Goal: Task Accomplishment & Management: Use online tool/utility

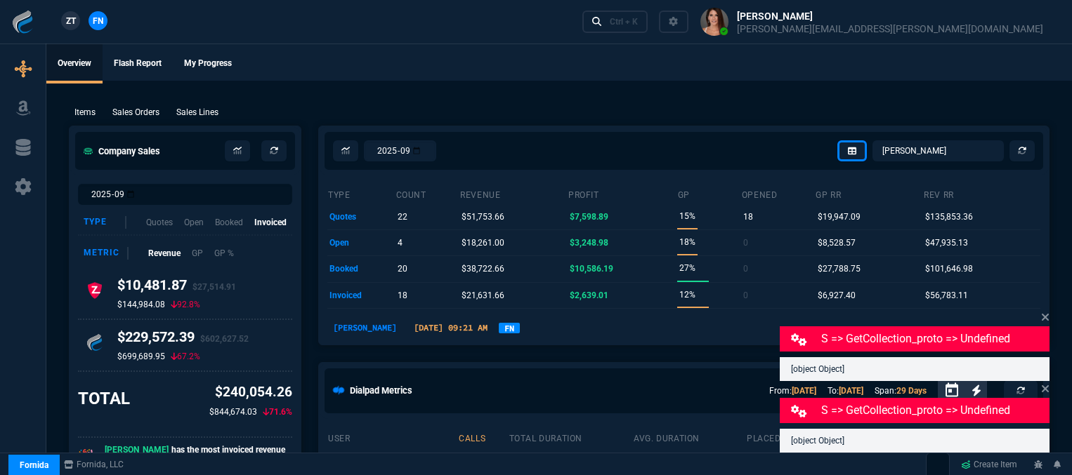
select select "12: [PERSON_NAME]"
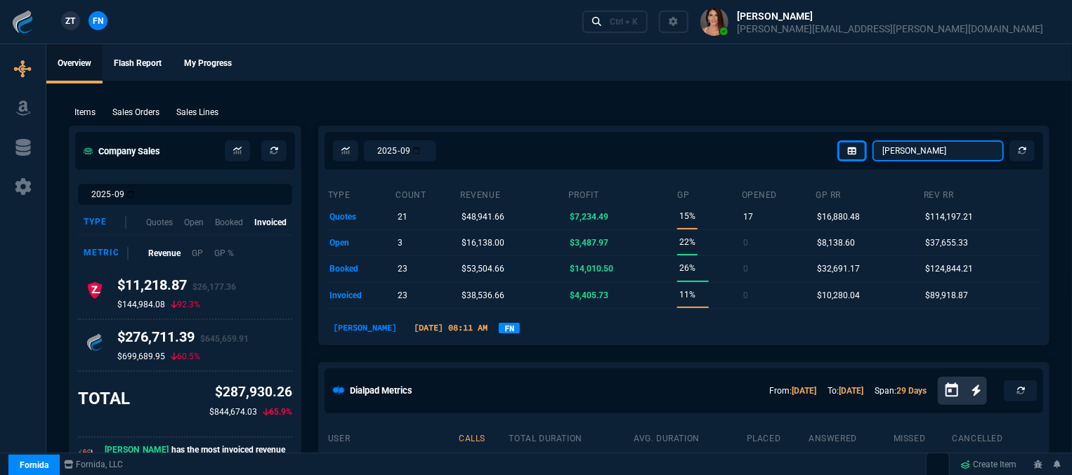
click at [951, 147] on select "[PERSON_NAME] Over [PERSON_NAME] [PERSON_NAME] Seti [PERSON_NAME] Wafek [PERSON…" at bounding box center [937, 150] width 131 height 21
click at [874, 140] on select "[PERSON_NAME] Over [PERSON_NAME] [PERSON_NAME] Seti [PERSON_NAME] Wafek [PERSON…" at bounding box center [937, 150] width 131 height 21
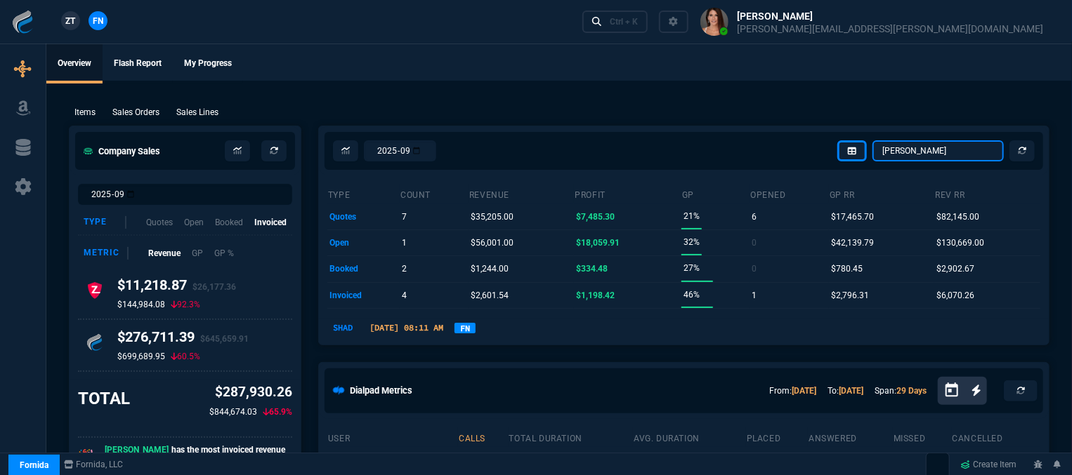
click at [950, 145] on select "[PERSON_NAME] Over [PERSON_NAME] [PERSON_NAME] Seti [PERSON_NAME] Wafek [PERSON…" at bounding box center [937, 150] width 131 height 21
select select "12: [PERSON_NAME]"
click at [874, 140] on select "[PERSON_NAME] Over [PERSON_NAME] [PERSON_NAME] Seti [PERSON_NAME] Wafek [PERSON…" at bounding box center [937, 150] width 131 height 21
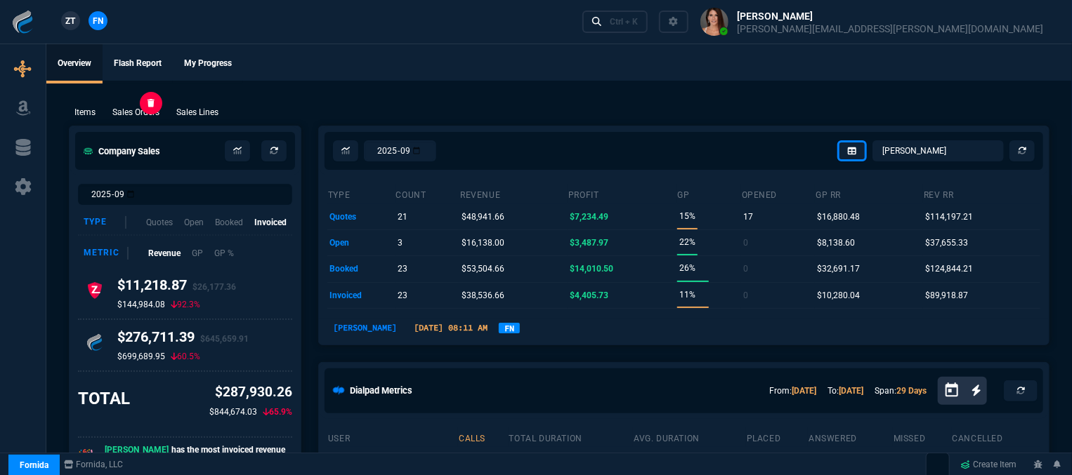
click at [138, 111] on p "Sales Orders" at bounding box center [135, 112] width 47 height 13
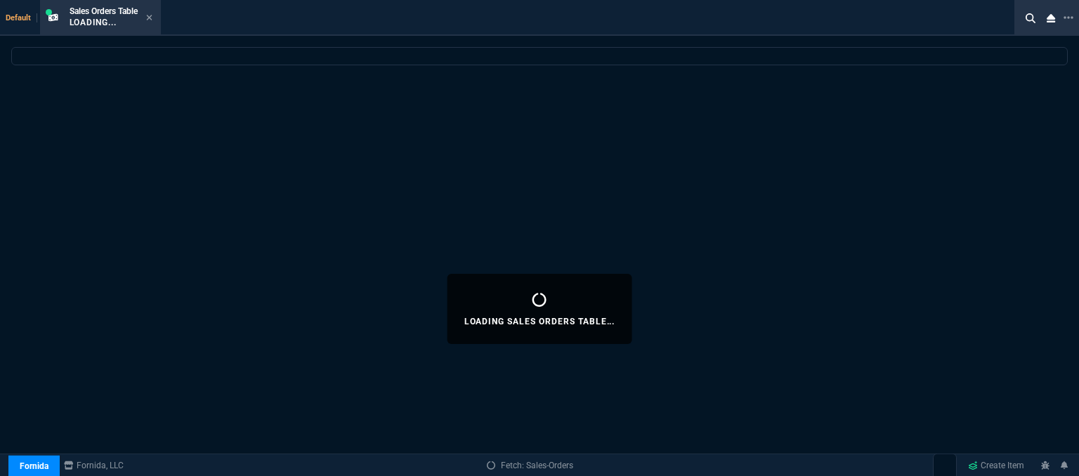
select select
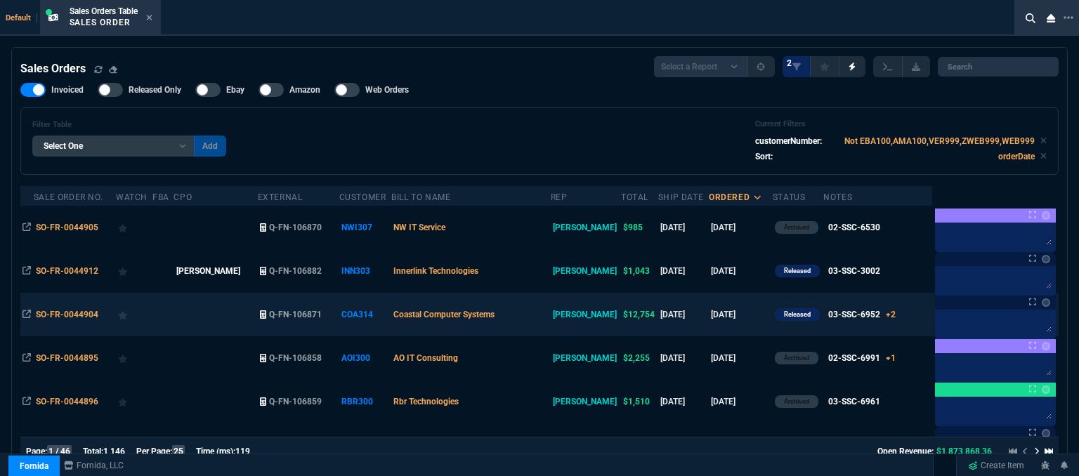
click at [536, 326] on td "Coastal Computer Systems" at bounding box center [470, 315] width 159 height 44
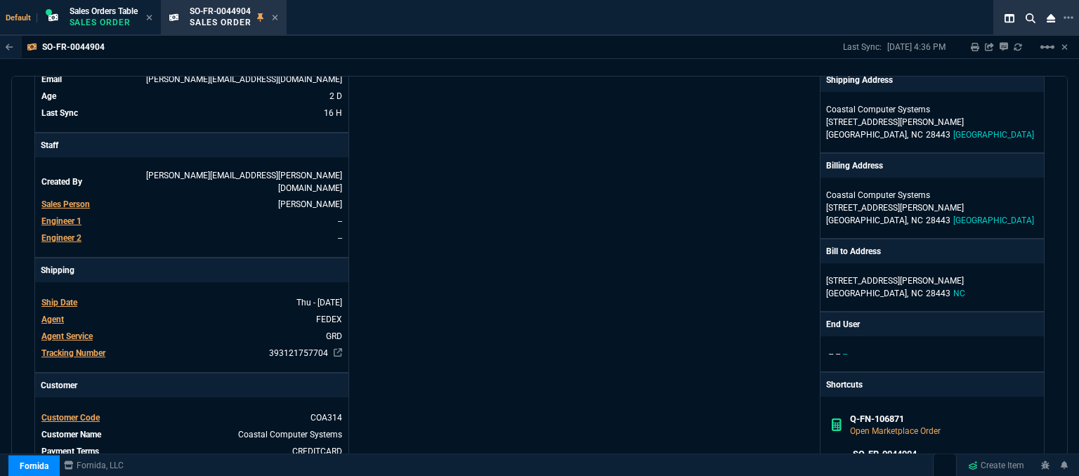
scroll to position [421, 0]
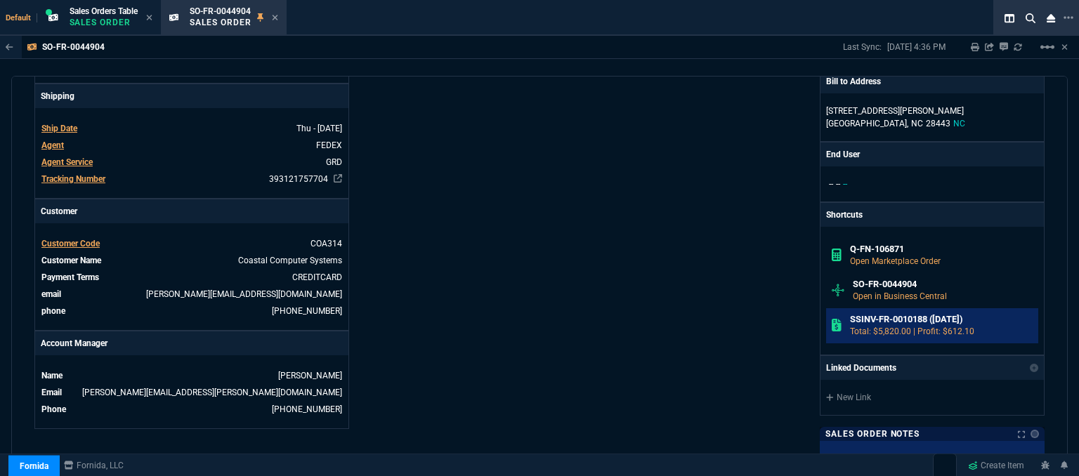
click at [867, 314] on h6 "SSINV-FR-0010188 ([DATE])" at bounding box center [941, 319] width 183 height 11
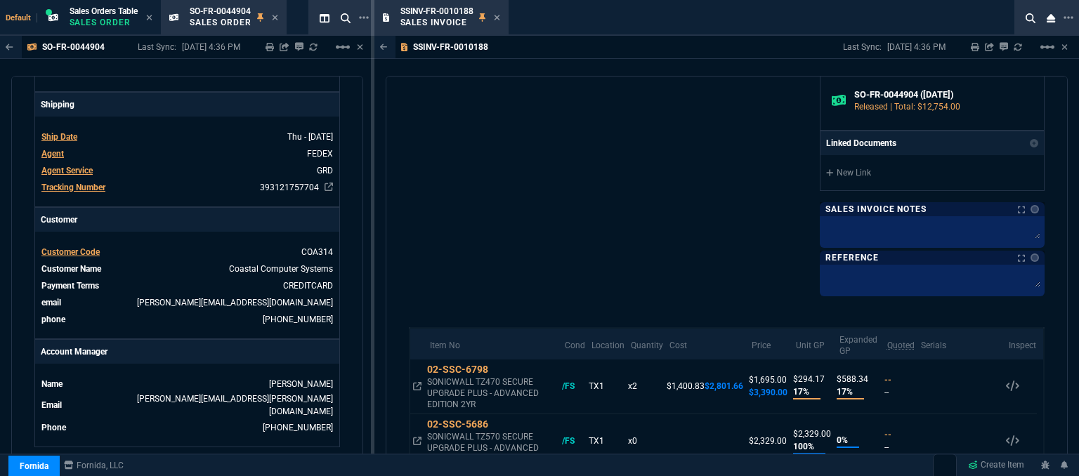
scroll to position [702, 0]
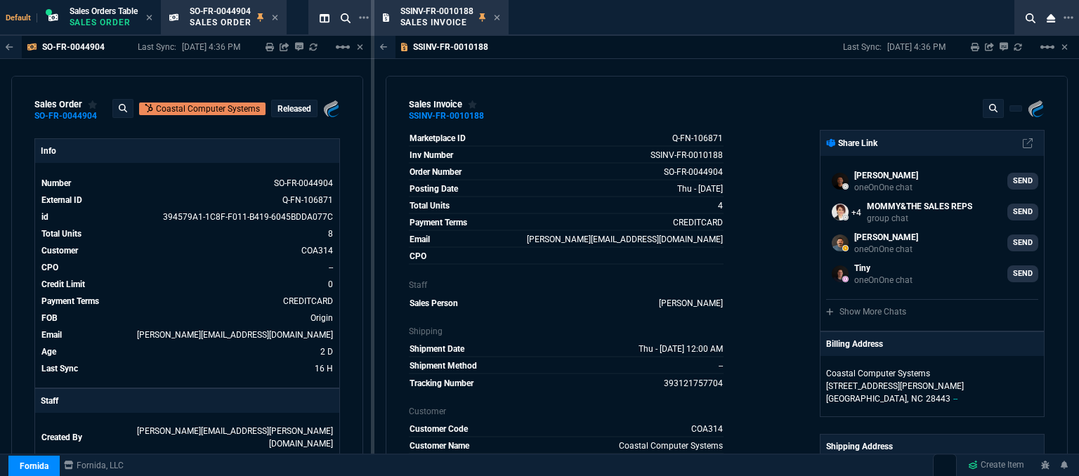
select select "12: [PERSON_NAME]"
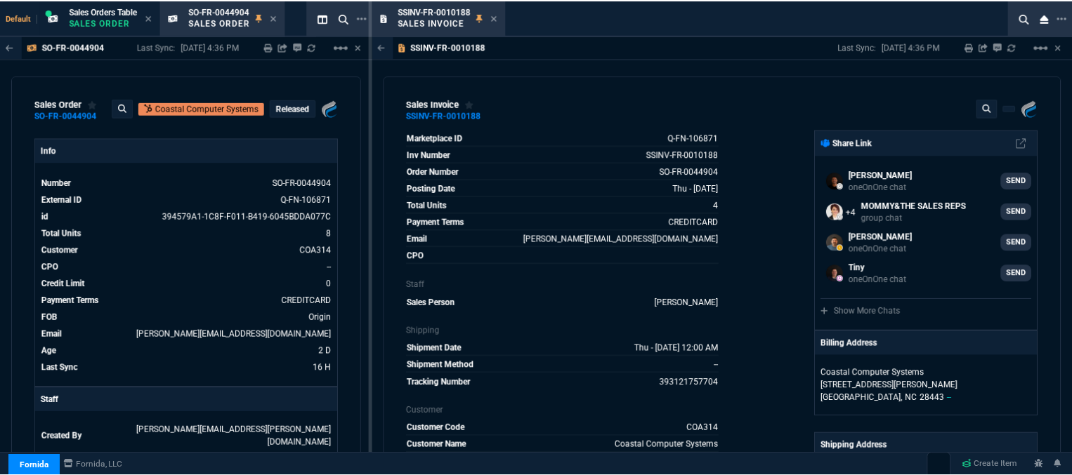
scroll to position [702, 0]
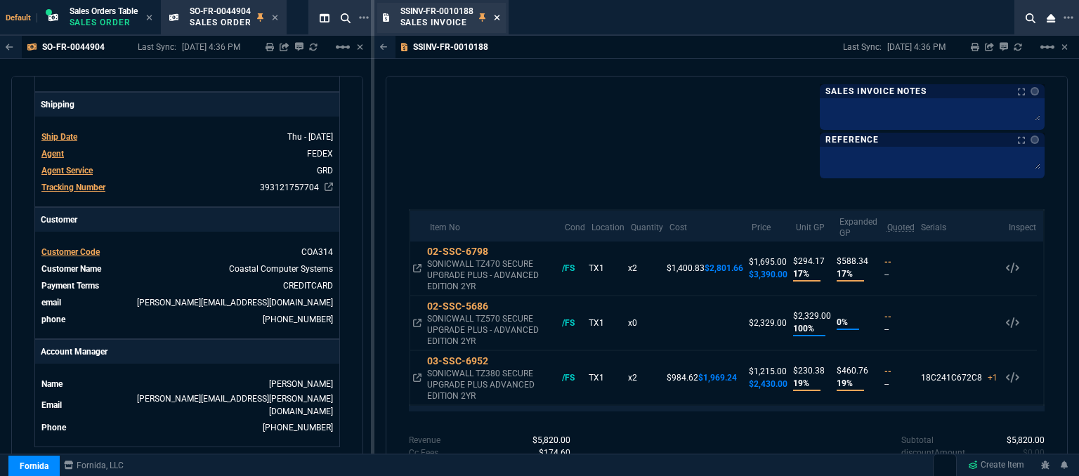
click at [494, 19] on icon at bounding box center [497, 17] width 6 height 8
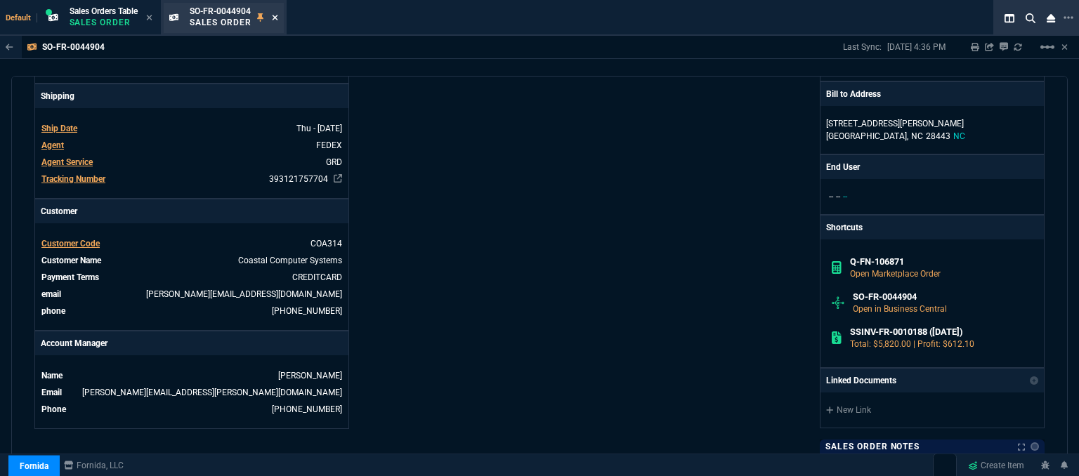
click at [277, 18] on icon at bounding box center [275, 17] width 6 height 8
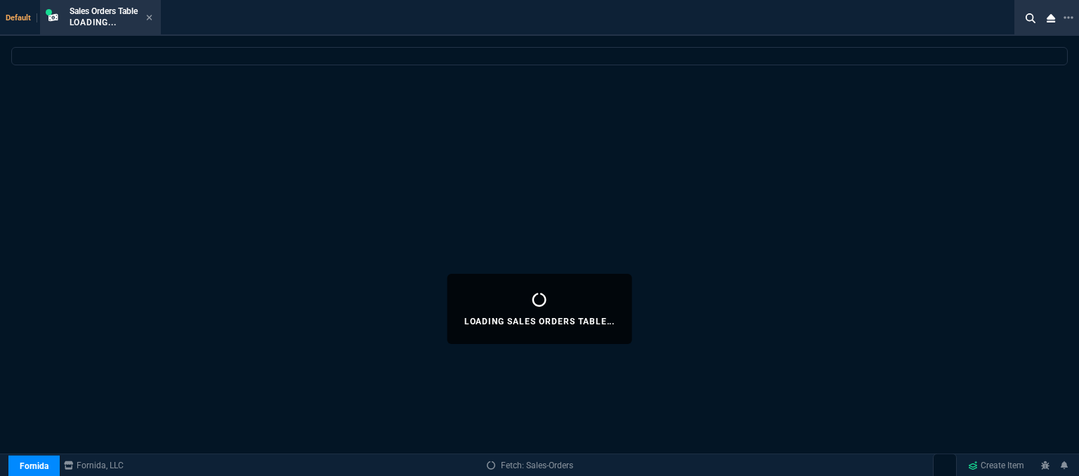
select select
